Goal: Task Accomplishment & Management: Manage account settings

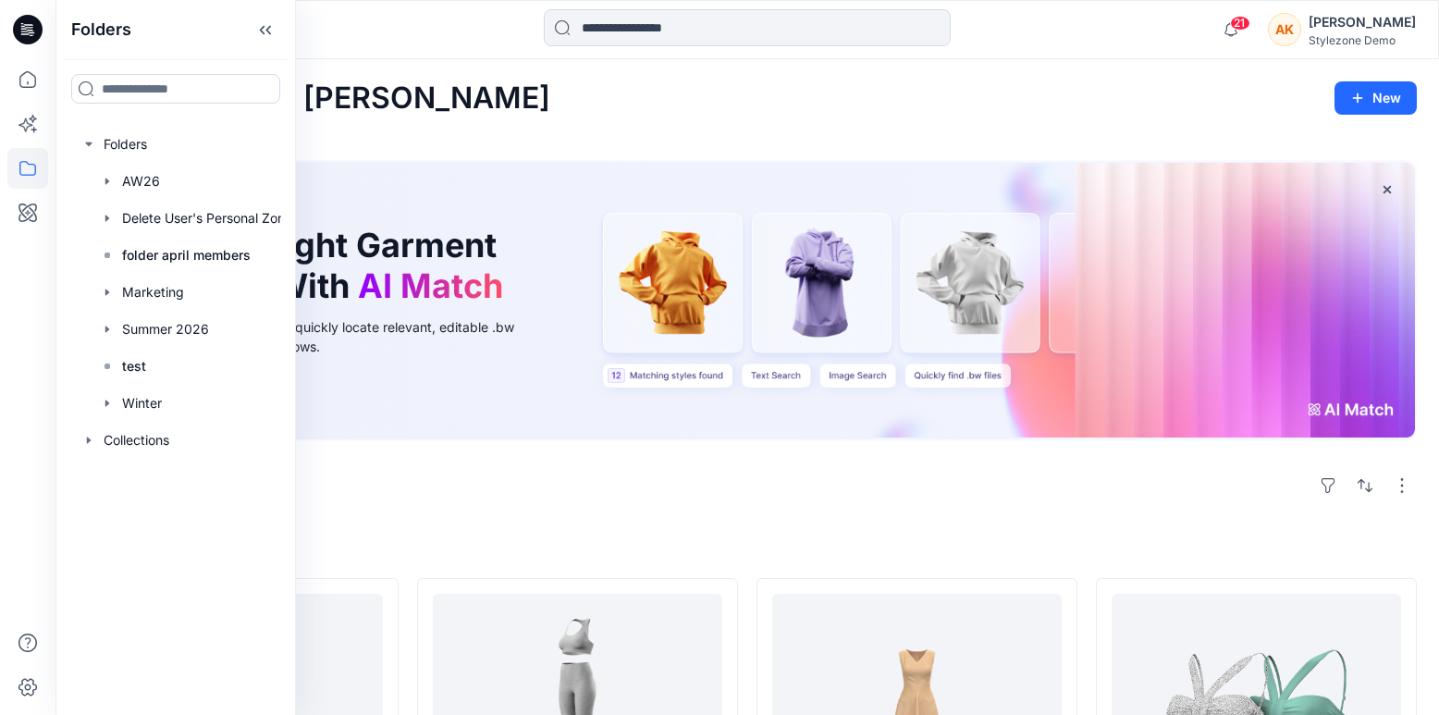
scroll to position [128, 0]
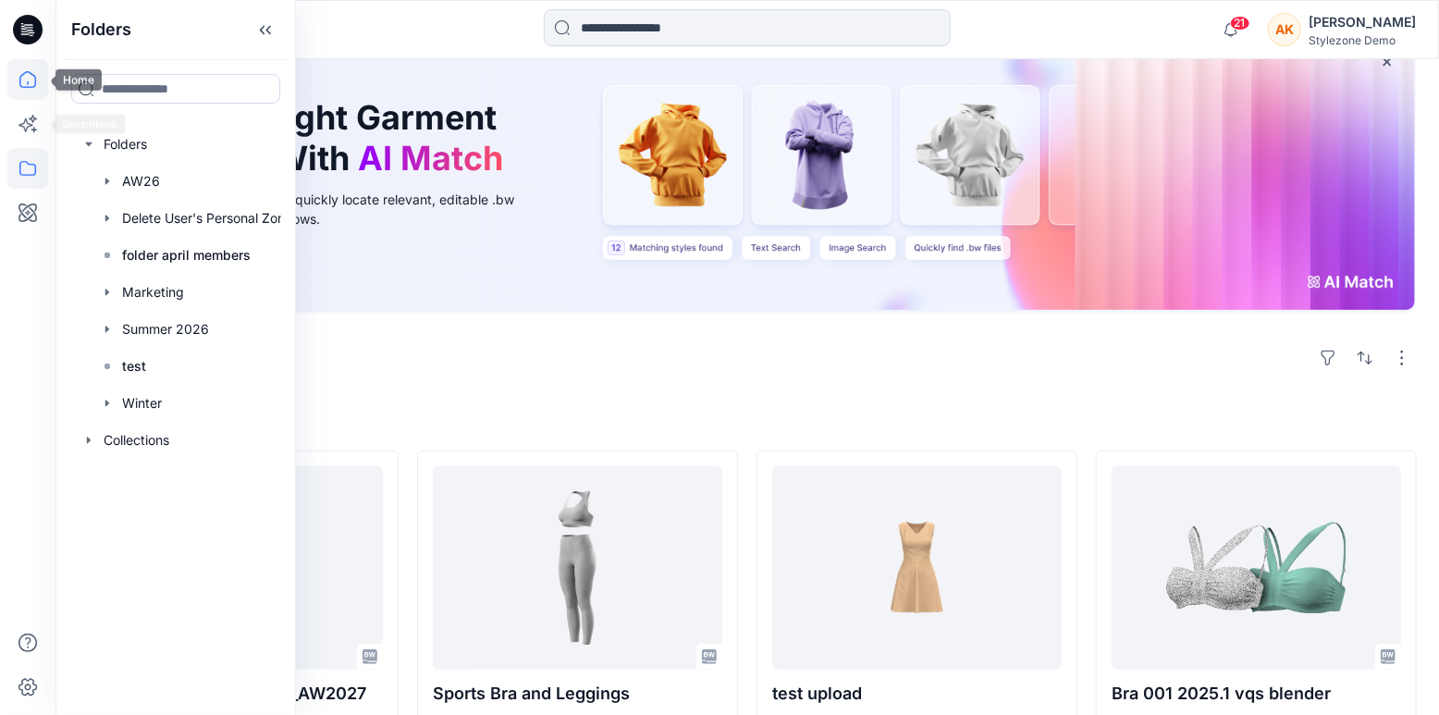
click at [25, 84] on icon at bounding box center [27, 79] width 41 height 41
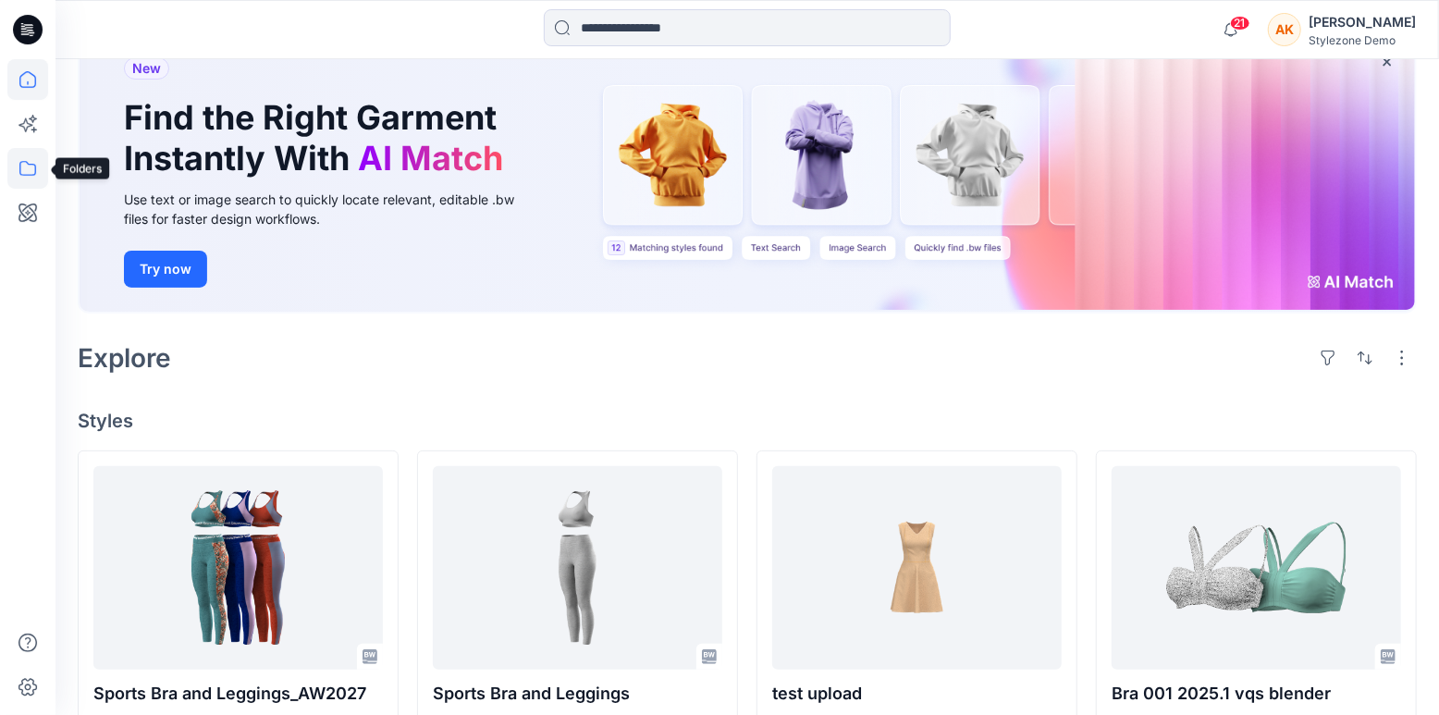
click at [24, 169] on icon at bounding box center [27, 168] width 41 height 41
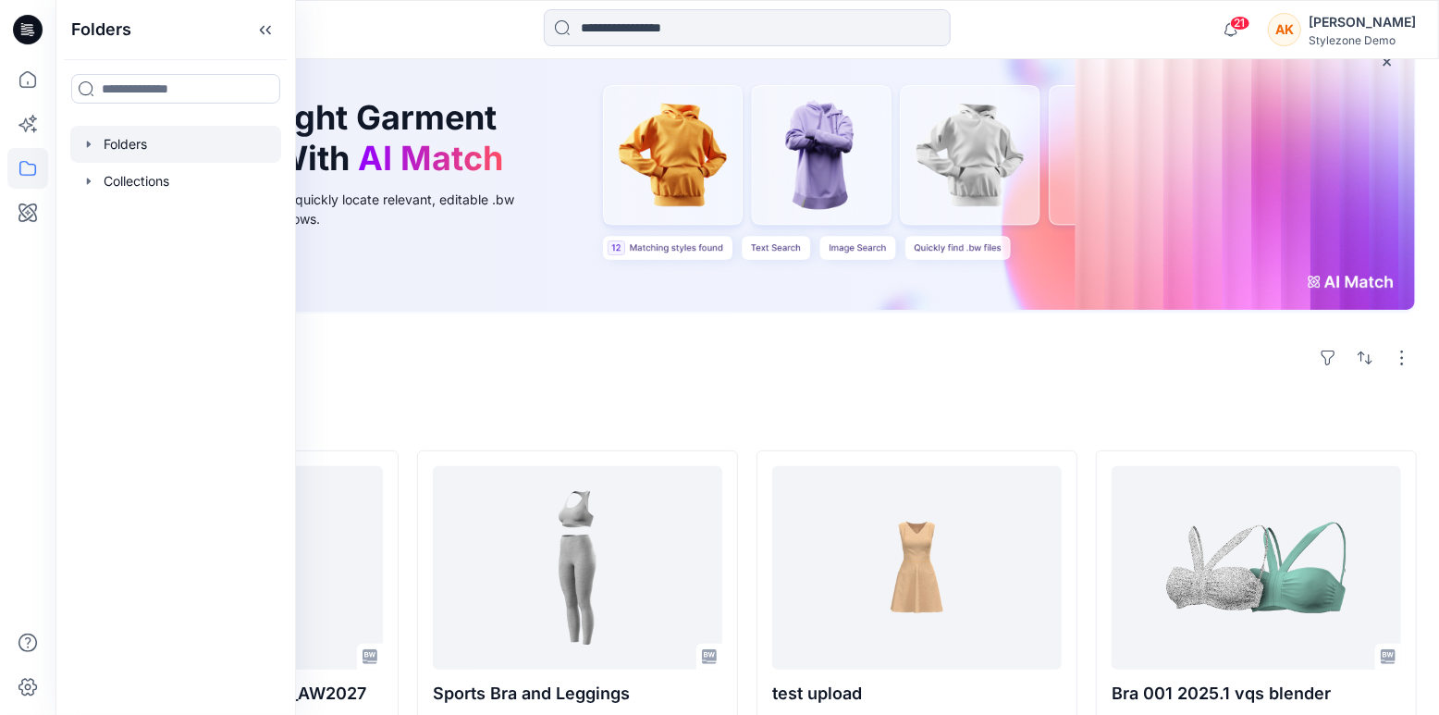
click at [91, 138] on icon "button" at bounding box center [88, 144] width 15 height 15
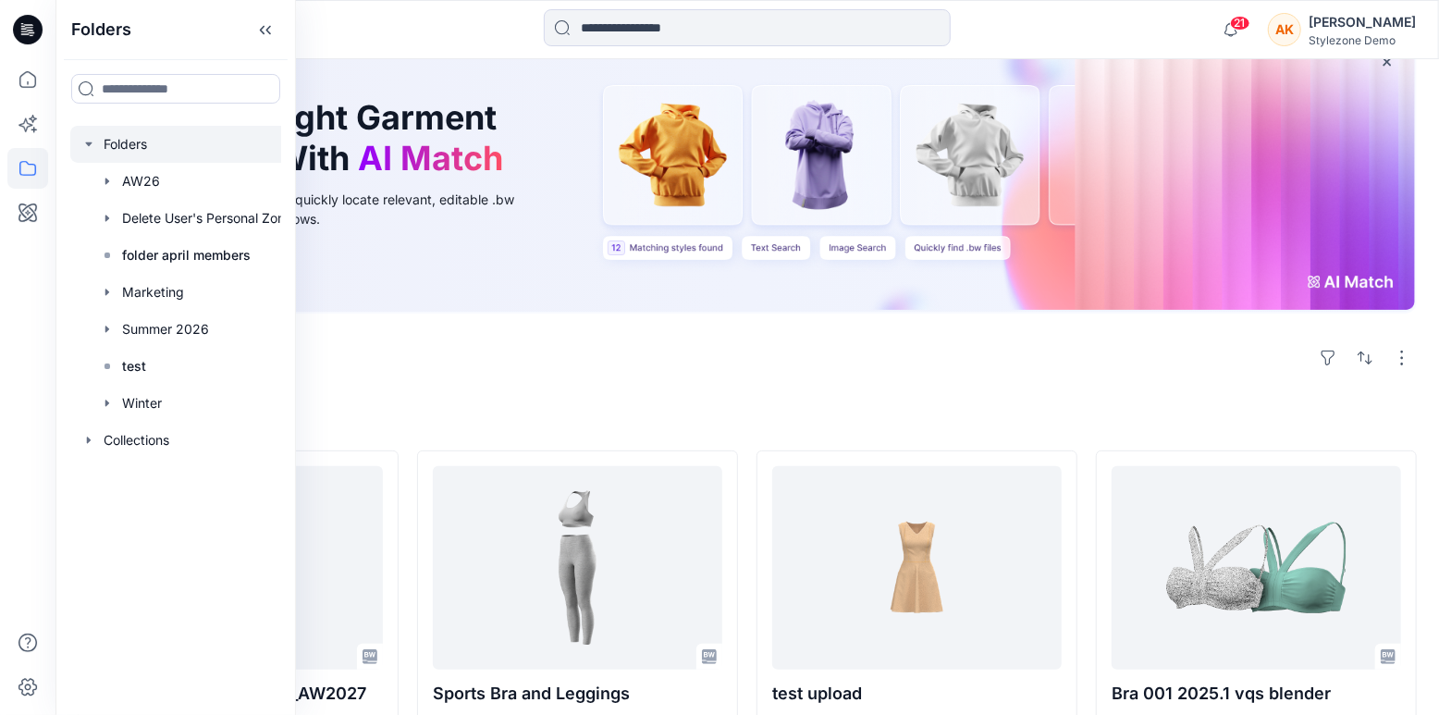
click at [145, 152] on div at bounding box center [186, 144] width 233 height 37
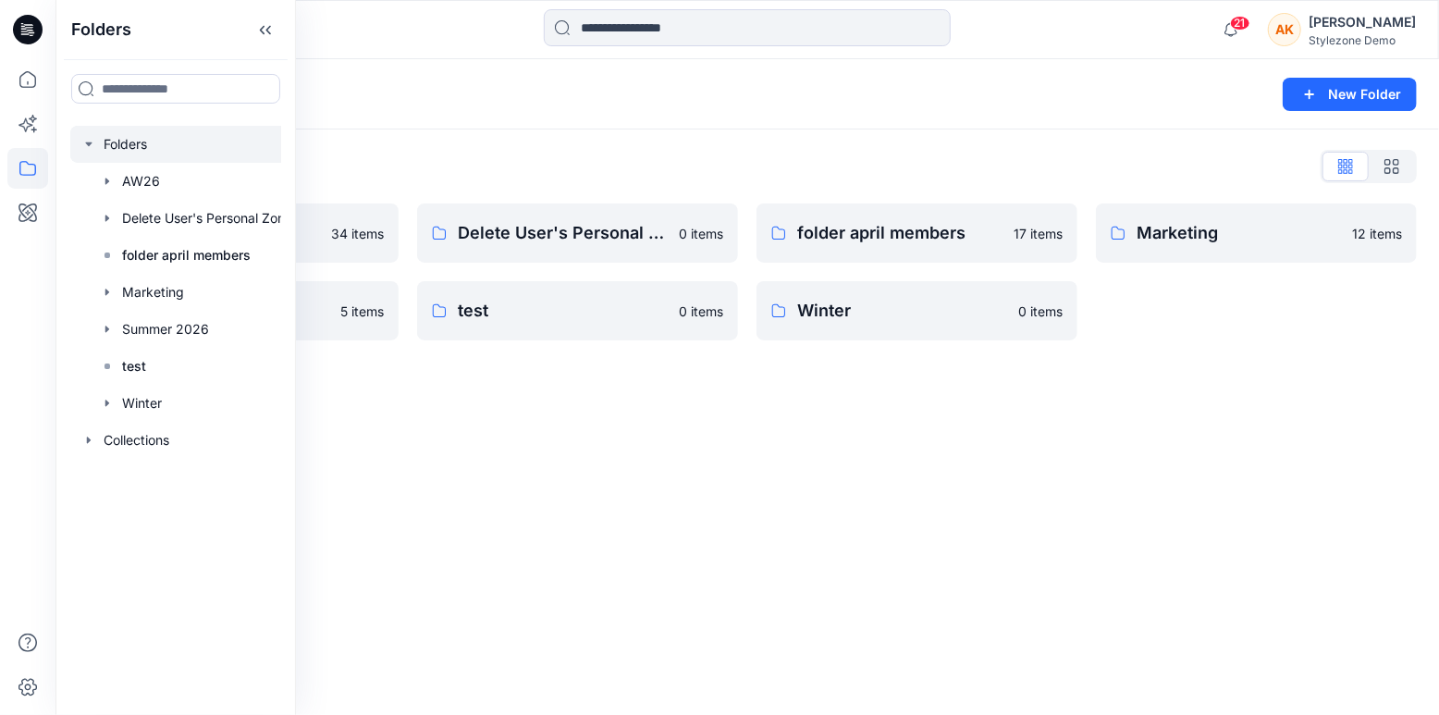
click at [846, 452] on div "Folders New Folder Folders List AW26 34 items Summer 2026 5 items Delete User's…" at bounding box center [746, 387] width 1383 height 656
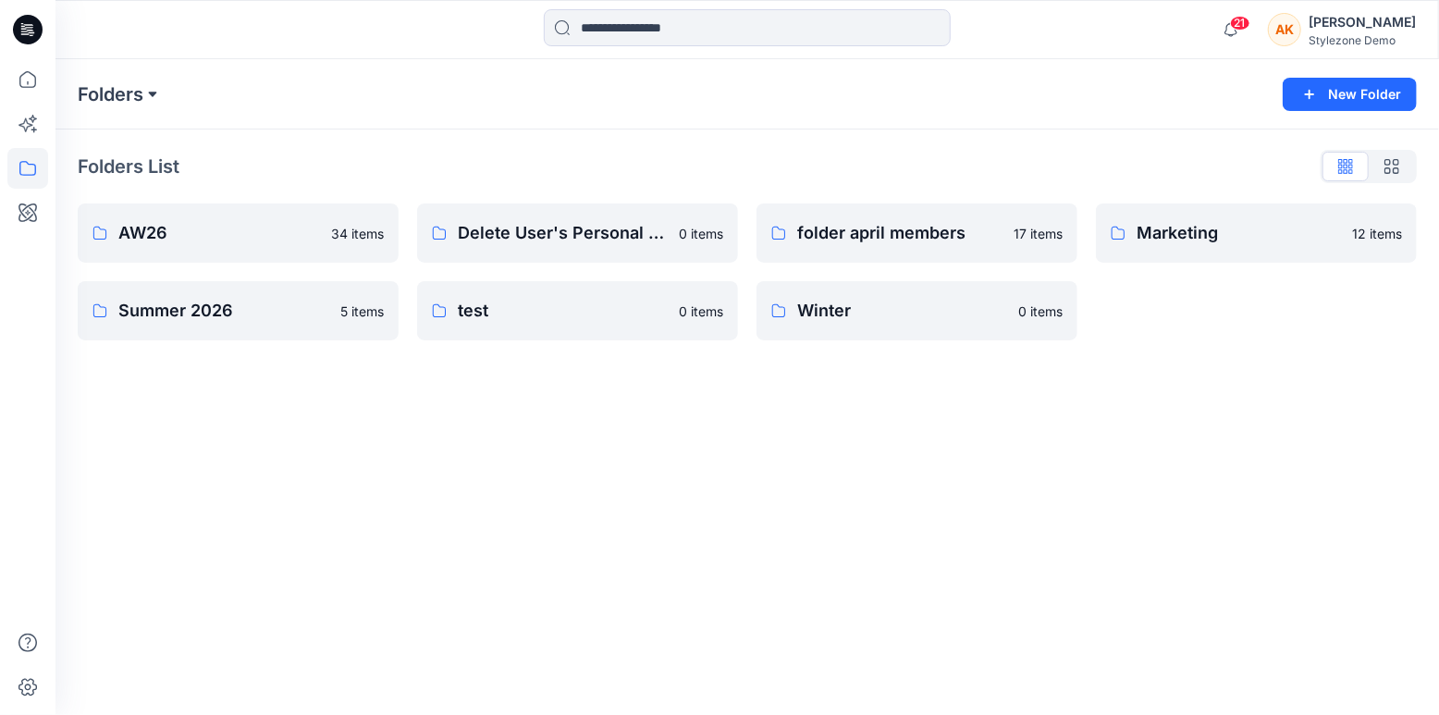
click at [148, 93] on button at bounding box center [152, 94] width 18 height 26
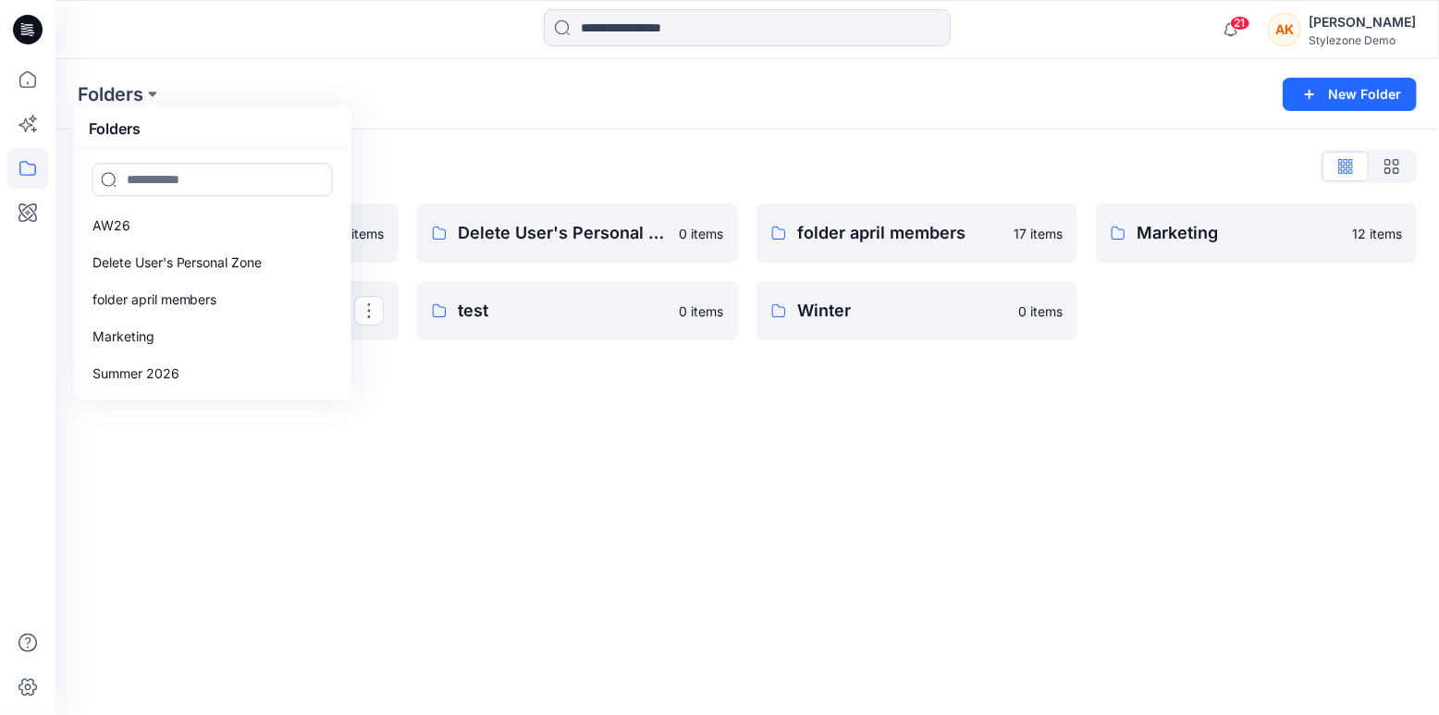
click at [667, 445] on div "Folders Folders AW26 Delete User's Personal Zone folder april members Marketing…" at bounding box center [746, 387] width 1383 height 656
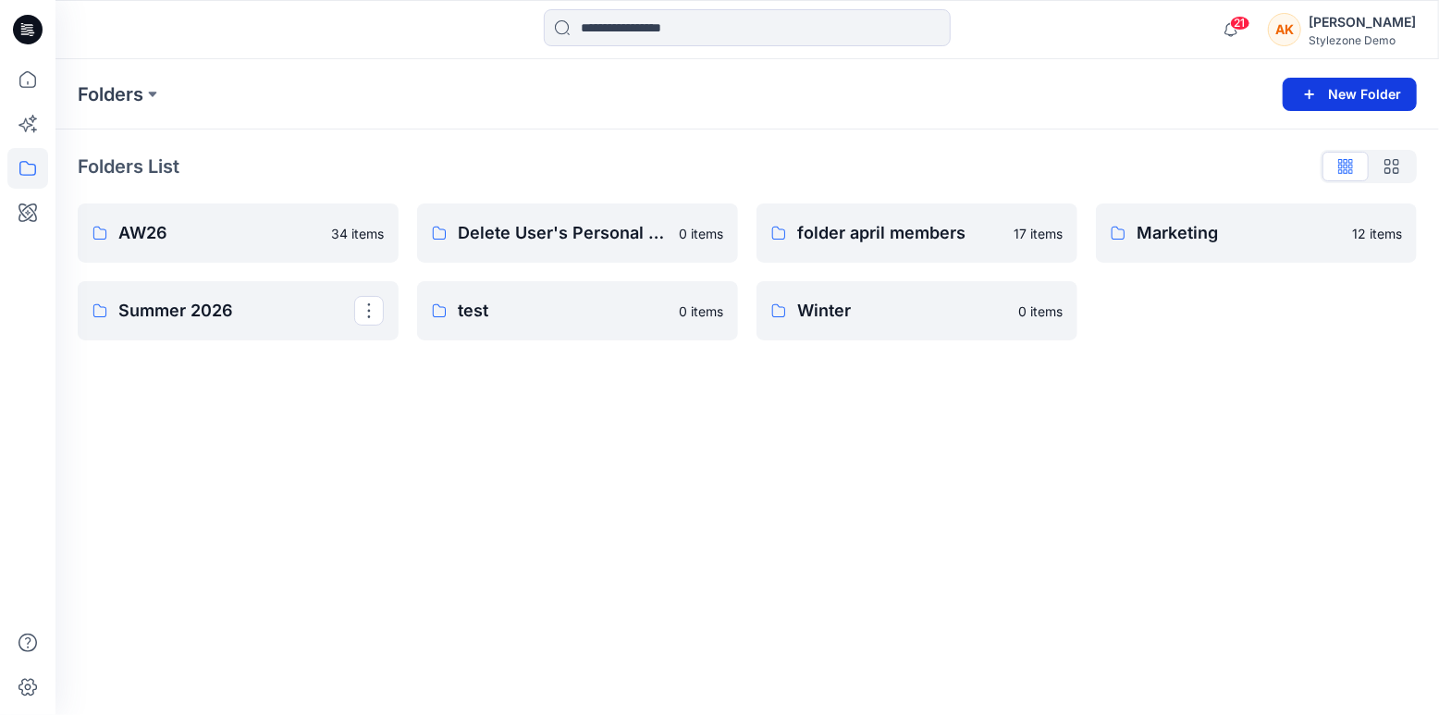
click at [1343, 94] on button "New Folder" at bounding box center [1349, 94] width 134 height 33
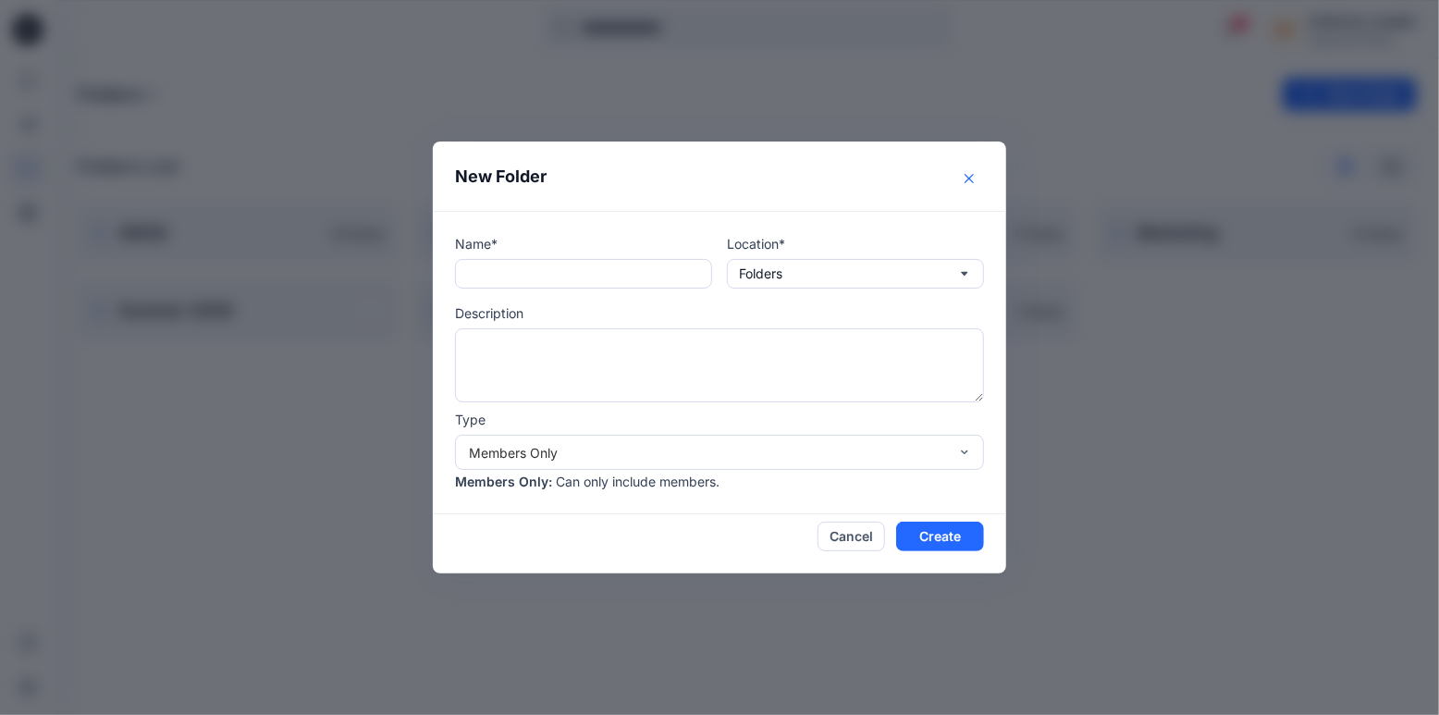
click at [974, 178] on button "Close" at bounding box center [969, 179] width 30 height 30
